Goal: Task Accomplishment & Management: Manage account settings

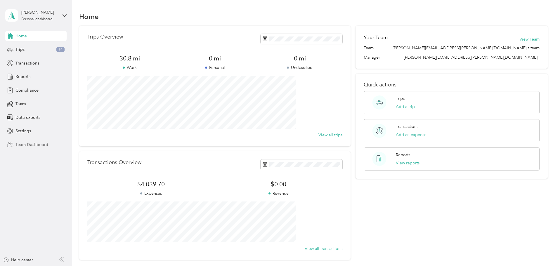
click at [25, 142] on span "Team Dashboard" at bounding box center [31, 145] width 33 height 6
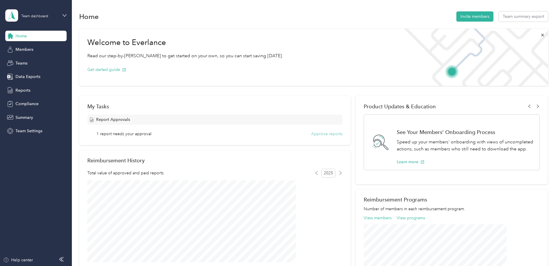
click at [316, 133] on button "Approve reports" at bounding box center [326, 134] width 31 height 6
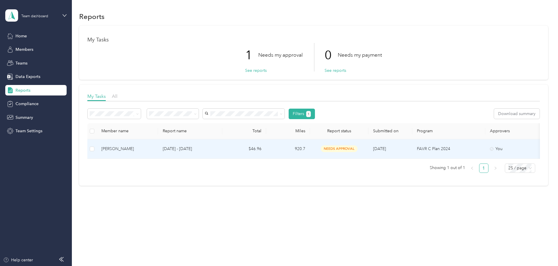
click at [357, 146] on span "needs approval" at bounding box center [339, 148] width 37 height 7
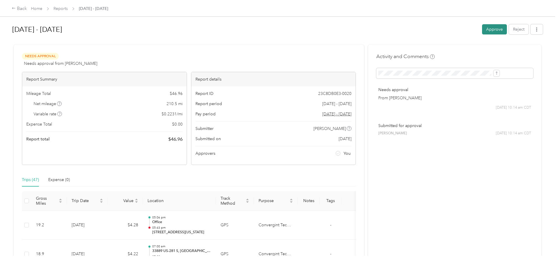
click at [482, 27] on button "Approve" at bounding box center [494, 29] width 25 height 10
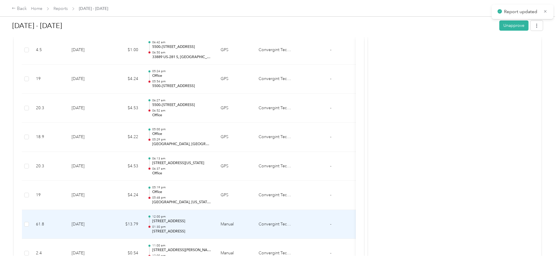
scroll to position [341, 0]
